Goal: Check status: Check status

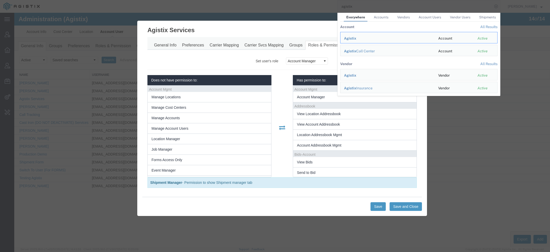
scroll to position [130, 0]
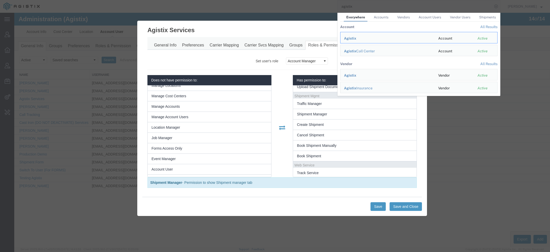
click at [277, 29] on h3 "Agistix Services" at bounding box center [282, 28] width 290 height 14
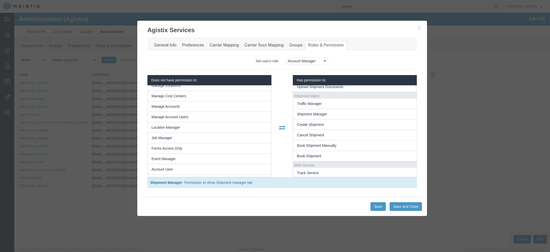
click at [422, 25] on button "button" at bounding box center [420, 27] width 6 height 6
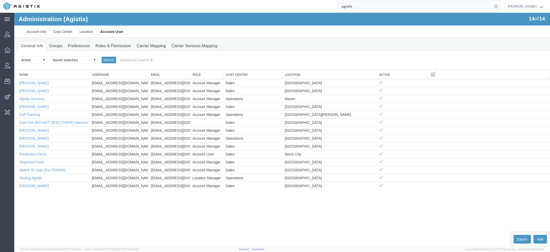
drag, startPoint x: 360, startPoint y: 7, endPoint x: 310, endPoint y: 3, distance: 49.6
click at [314, 3] on div "agistix" at bounding box center [271, 6] width 457 height 13
paste input "AFME-25247-2231"
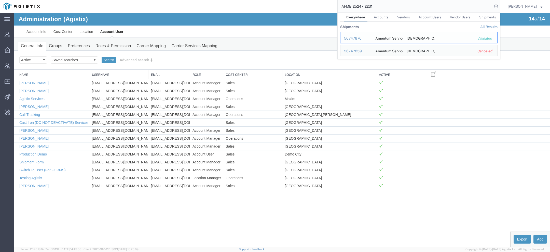
click at [371, 37] on td "Ship ID 56747876" at bounding box center [356, 37] width 32 height 11
click at [363, 37] on div "56747876" at bounding box center [356, 38] width 24 height 5
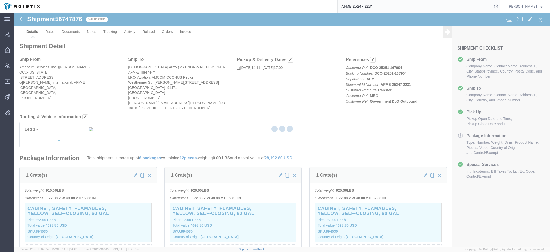
click at [68, 18] on div at bounding box center [282, 129] width 536 height 233
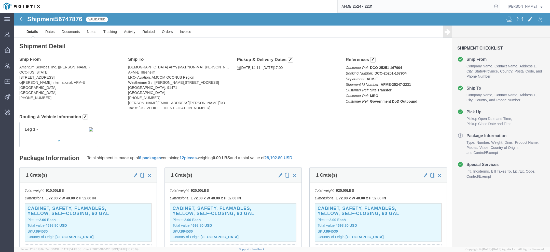
click span "56747876"
copy span "56747876"
click at [393, 6] on input "AFME-25247-2231" at bounding box center [415, 6] width 155 height 12
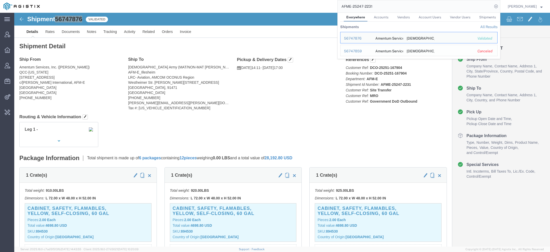
click at [352, 49] on div "56747859" at bounding box center [356, 50] width 24 height 5
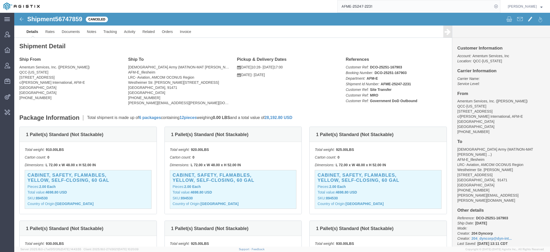
click span "56747859"
copy span "56747859"
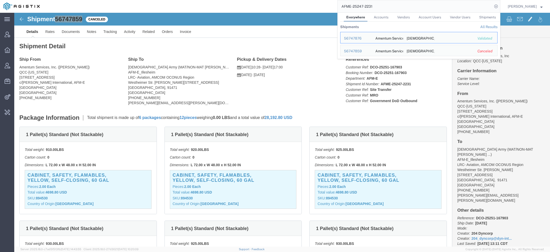
drag, startPoint x: 374, startPoint y: 8, endPoint x: 284, endPoint y: 7, distance: 90.0
click at [297, 7] on div "AFME-25247-2231 Everywhere Accounts Vendors Account Users Vendor Users Shipment…" at bounding box center [271, 6] width 457 height 13
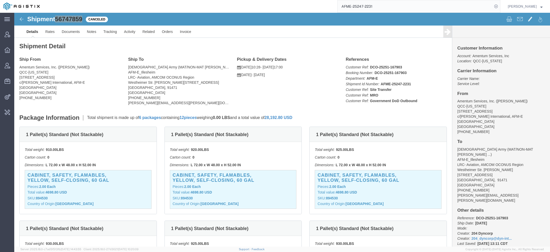
paste input "113504"
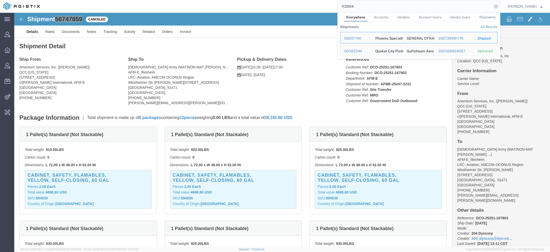
drag, startPoint x: 364, startPoint y: 4, endPoint x: 274, endPoint y: -7, distance: 91.2
click at [274, 0] on html "main_menu Created with Sketch. Collapse Menu Account Manager Overview Vendor Ma…" at bounding box center [275, 126] width 550 height 252
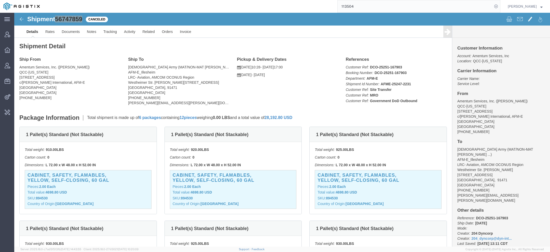
paste input "5"
type input "113505"
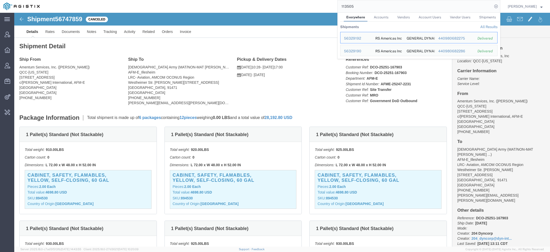
click div "Shipment Detail Ship From Amentum Services, Inc. ([PERSON_NAME]) QCC-[US_STATE]…"
